Goal: Information Seeking & Learning: Learn about a topic

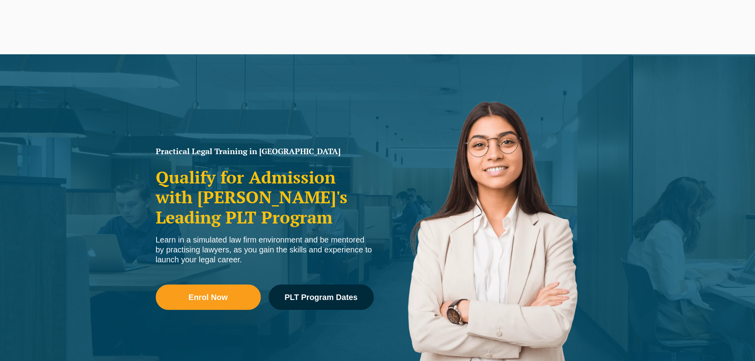
click at [309, 284] on link "PLT Program Dates" at bounding box center [321, 296] width 105 height 25
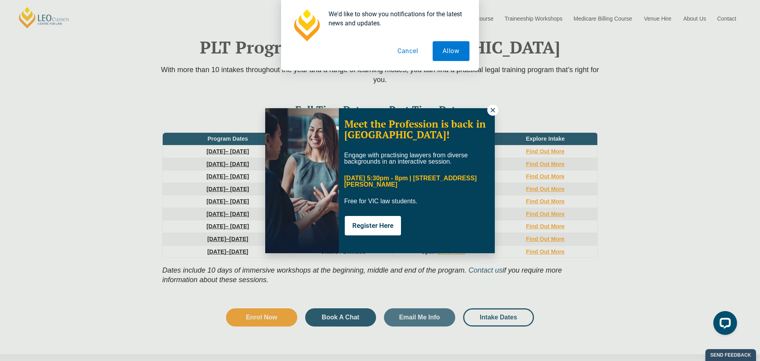
click at [491, 108] on icon at bounding box center [493, 110] width 7 height 7
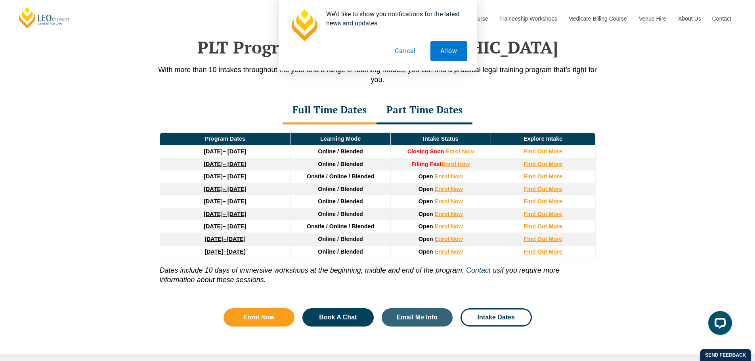
click at [361, 192] on span "Online / Blended" at bounding box center [340, 189] width 45 height 6
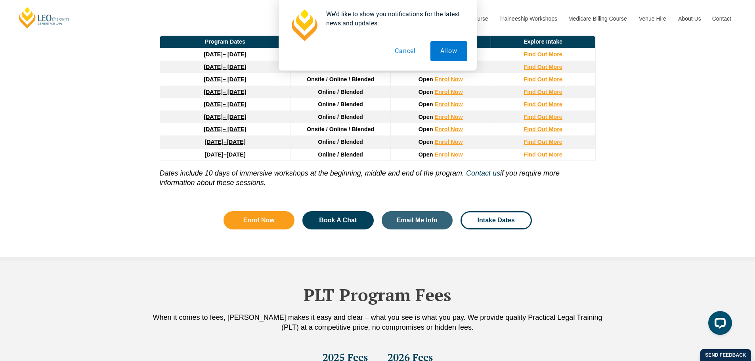
scroll to position [1153, 0]
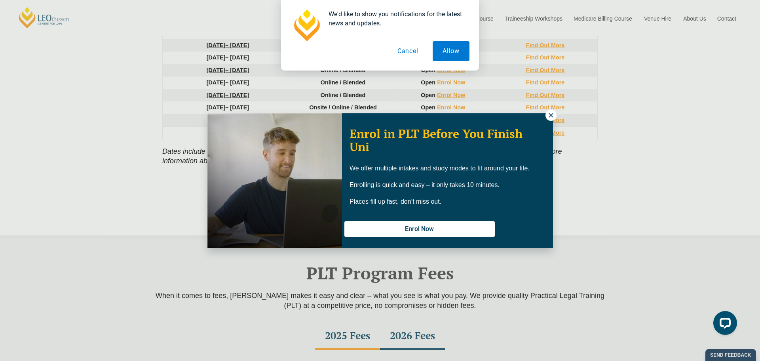
click at [548, 118] on icon at bounding box center [551, 115] width 7 height 7
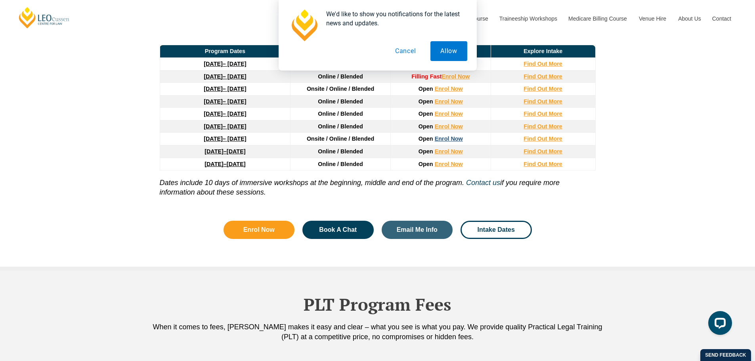
scroll to position [1073, 0]
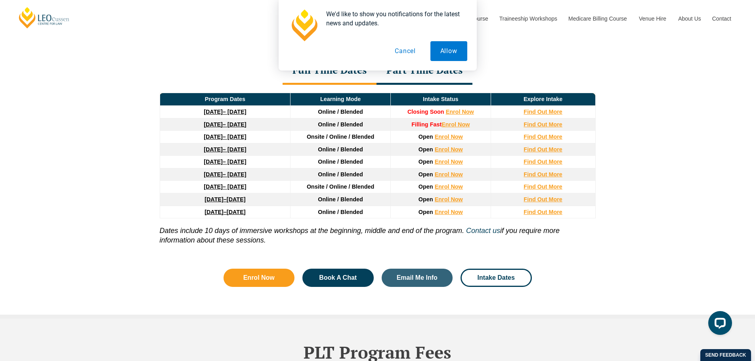
click at [409, 51] on button "Cancel" at bounding box center [405, 51] width 41 height 20
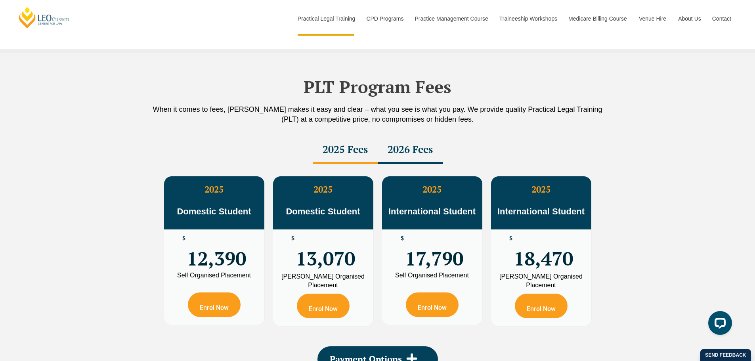
scroll to position [1351, 0]
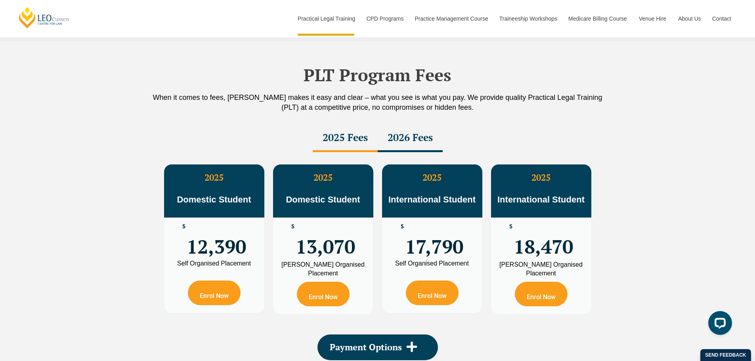
click at [404, 131] on div "2026 Fees" at bounding box center [409, 138] width 65 height 28
click at [407, 136] on div "2026 Fees" at bounding box center [409, 138] width 65 height 28
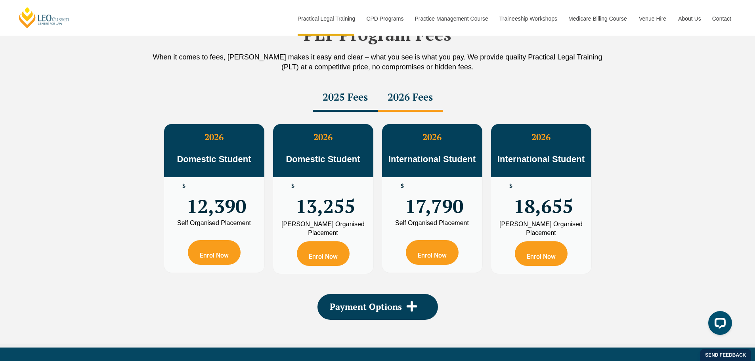
scroll to position [1390, 0]
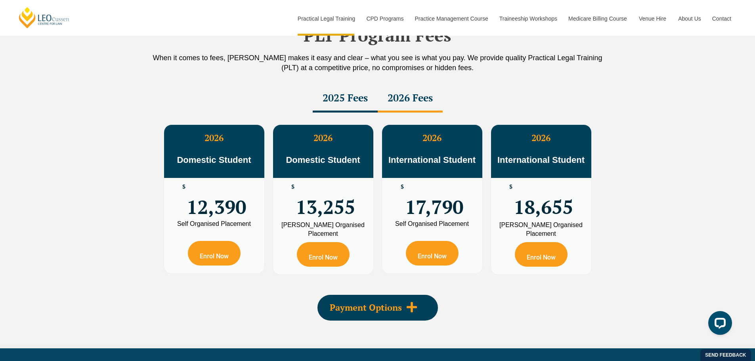
click at [416, 302] on div "Payment Options" at bounding box center [377, 308] width 120 height 26
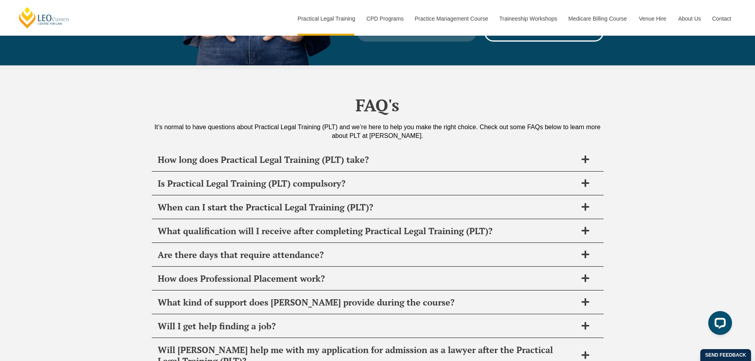
scroll to position [3885, 0]
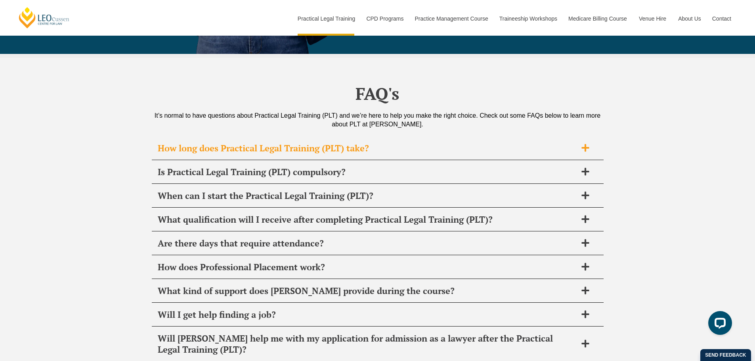
click at [582, 137] on div "How long does Practical Legal Training (PLT) take?" at bounding box center [378, 148] width 452 height 23
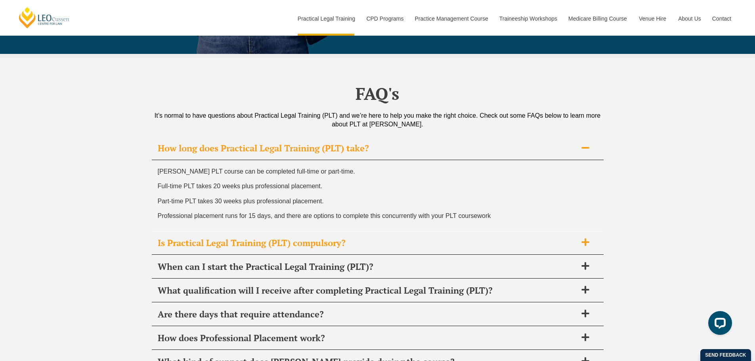
click at [590, 238] on span at bounding box center [585, 243] width 17 height 10
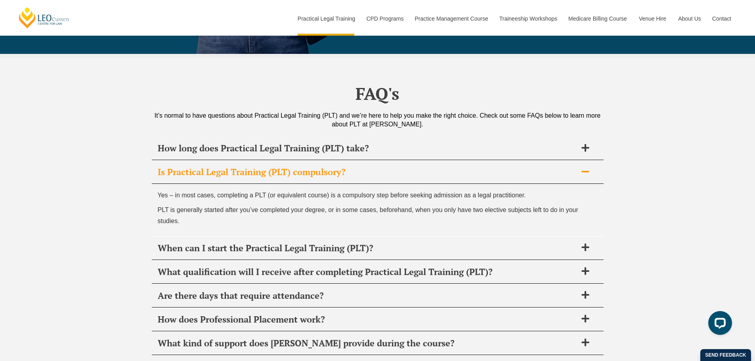
click at [583, 167] on icon at bounding box center [585, 171] width 9 height 9
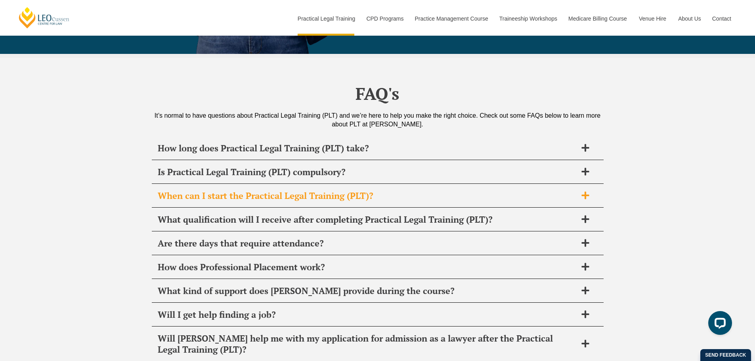
click at [584, 184] on div "When can I start the Practical Legal Training (PLT)?" at bounding box center [378, 195] width 452 height 23
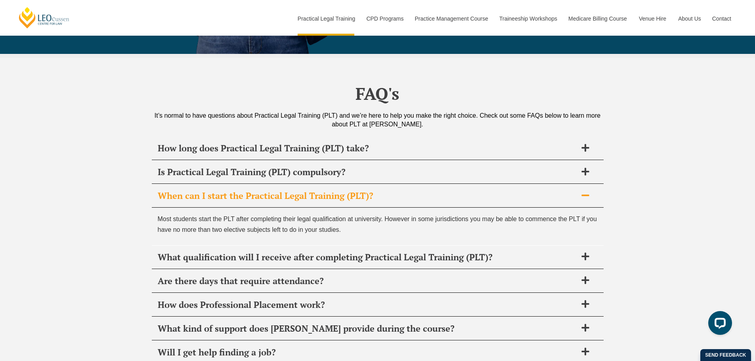
click at [584, 184] on div "When can I start the Practical Legal Training (PLT)?" at bounding box center [378, 195] width 452 height 23
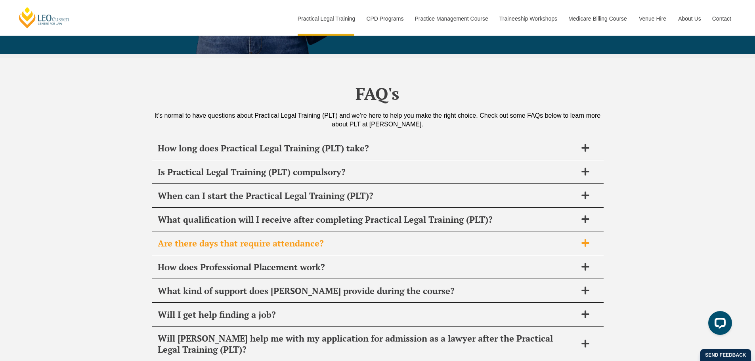
click at [582, 238] on icon at bounding box center [585, 242] width 9 height 9
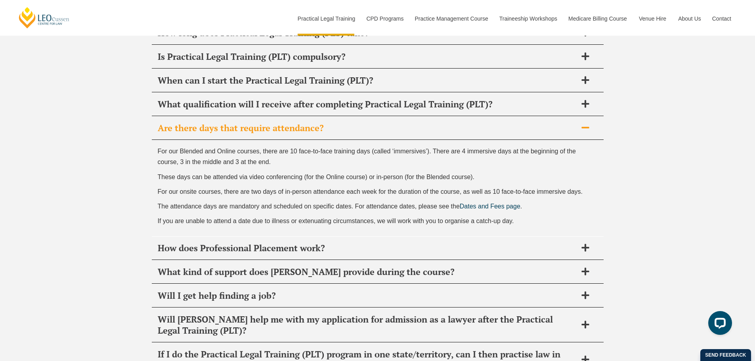
scroll to position [4004, 0]
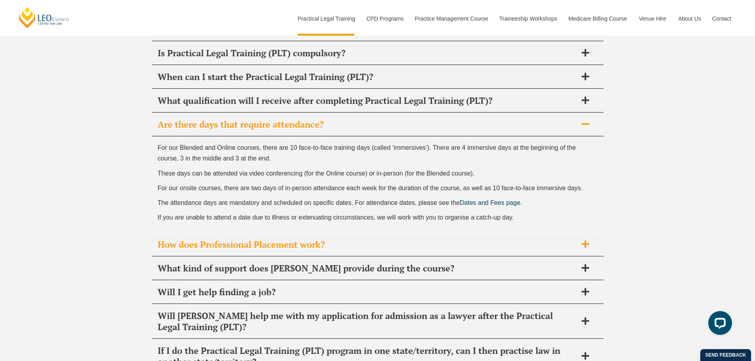
click at [589, 233] on div "How does Professional Placement work?" at bounding box center [378, 244] width 452 height 23
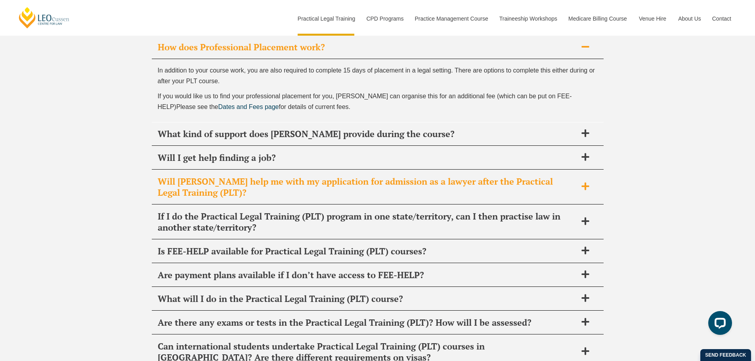
scroll to position [4123, 0]
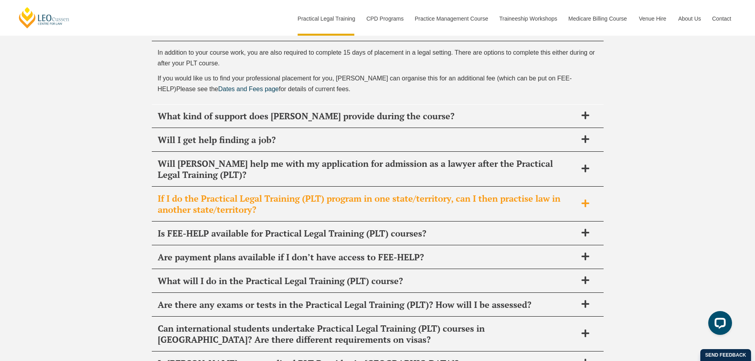
click at [581, 200] on icon at bounding box center [585, 204] width 8 height 8
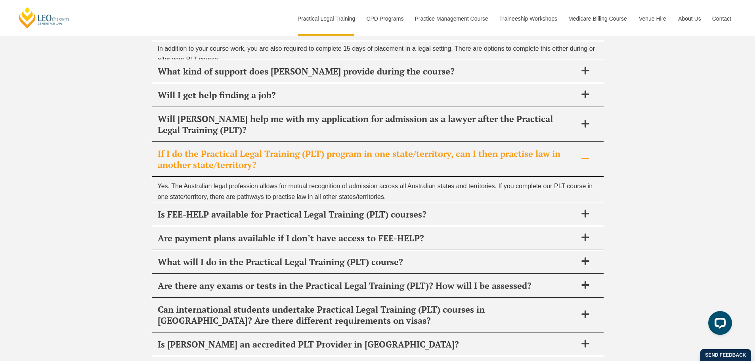
scroll to position [4110, 0]
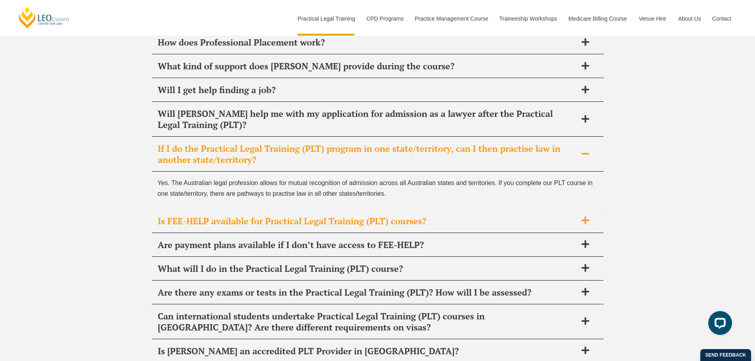
click at [585, 216] on icon at bounding box center [585, 220] width 8 height 8
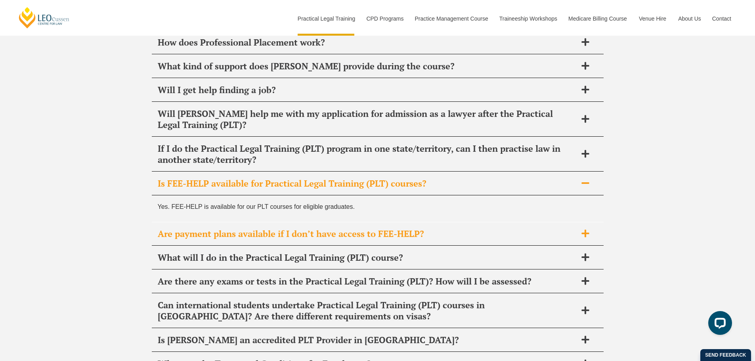
click at [582, 222] on div "Are payment plans available if I don’t have access to FEE-HELP?" at bounding box center [378, 233] width 452 height 23
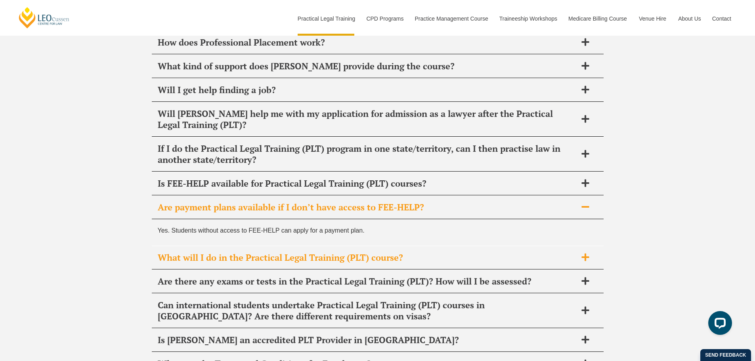
click at [581, 246] on div "What will I do in the Practical Legal Training (PLT) course?" at bounding box center [378, 257] width 452 height 23
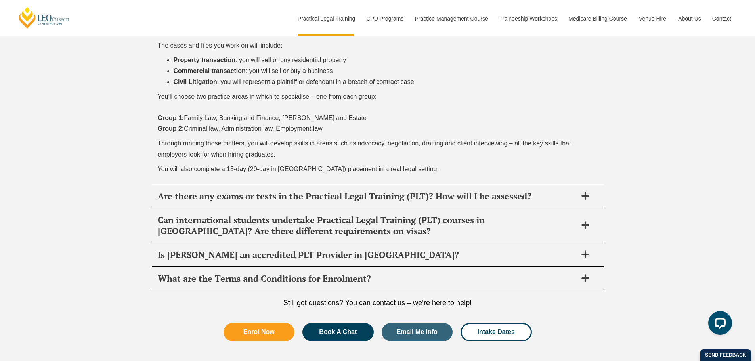
scroll to position [4348, 0]
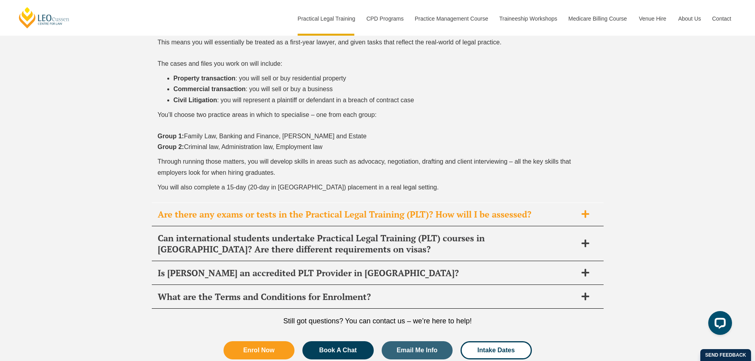
click at [587, 210] on icon at bounding box center [585, 214] width 9 height 9
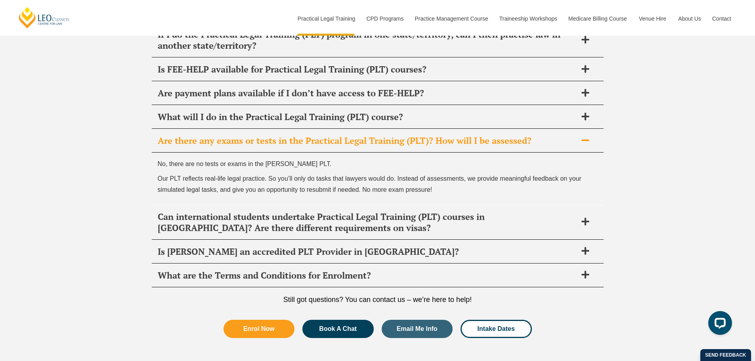
scroll to position [4224, 0]
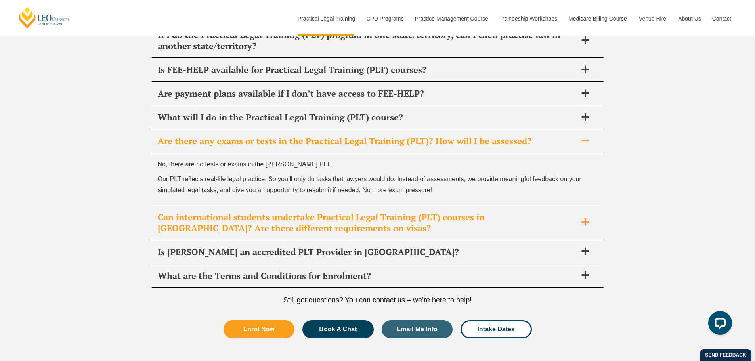
click at [594, 206] on div "Can international students undertake Practical Legal Training (PLT) courses in …" at bounding box center [378, 223] width 452 height 34
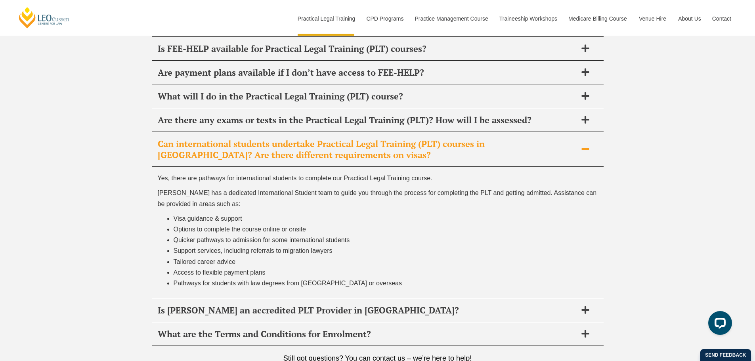
scroll to position [4263, 0]
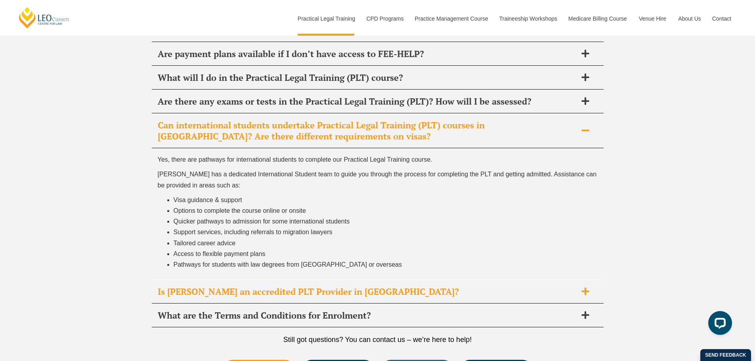
click at [586, 287] on icon at bounding box center [585, 291] width 9 height 9
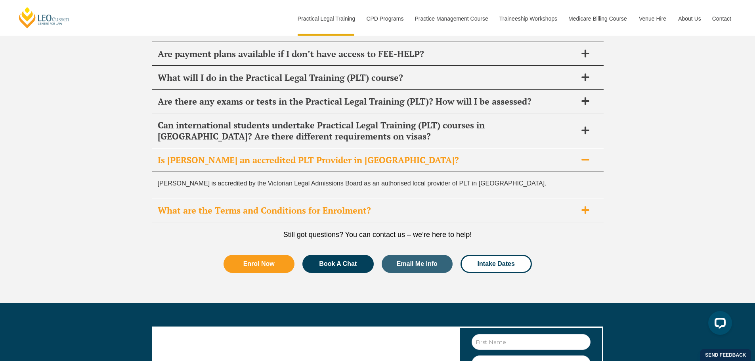
click at [599, 199] on div "What are the Terms and Conditions for Enrolment?" at bounding box center [378, 210] width 452 height 23
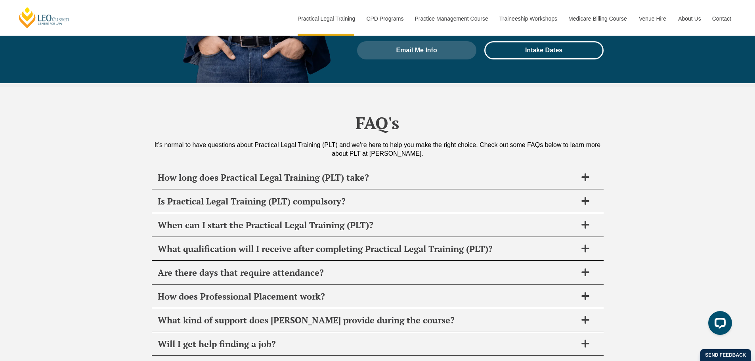
scroll to position [3828, 0]
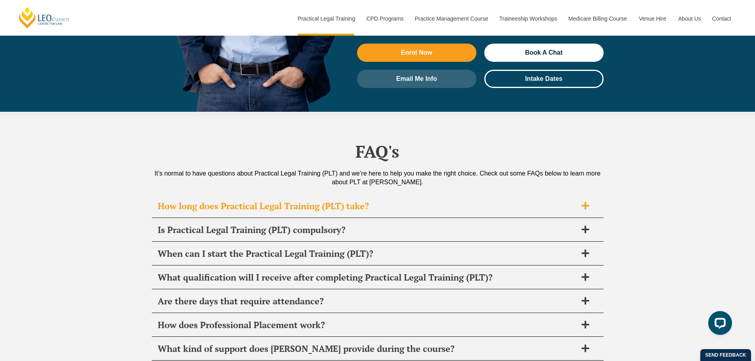
click at [596, 194] on div "How long does Practical Legal Training (PLT) take?" at bounding box center [378, 205] width 452 height 23
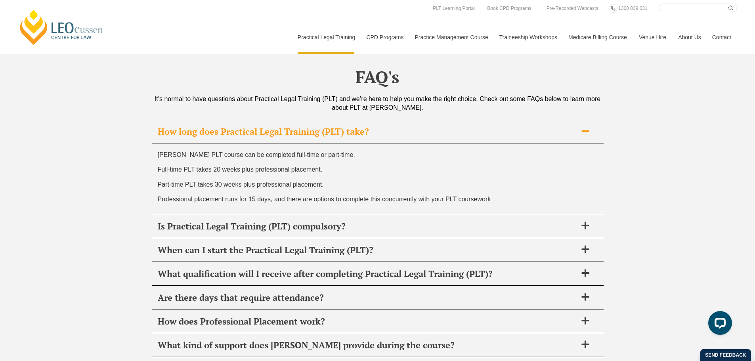
scroll to position [3873, 0]
